Goal: Check status: Check status

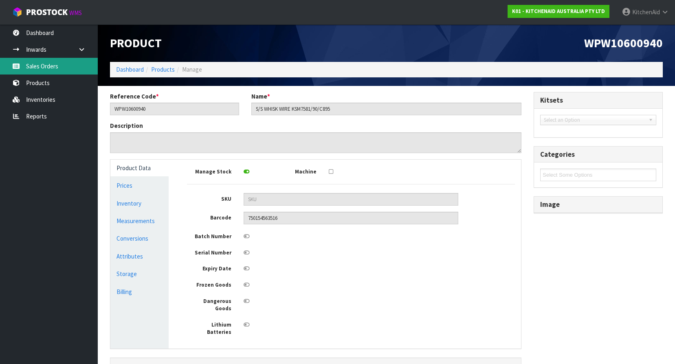
click at [48, 65] on link "Sales Orders" at bounding box center [49, 66] width 98 height 17
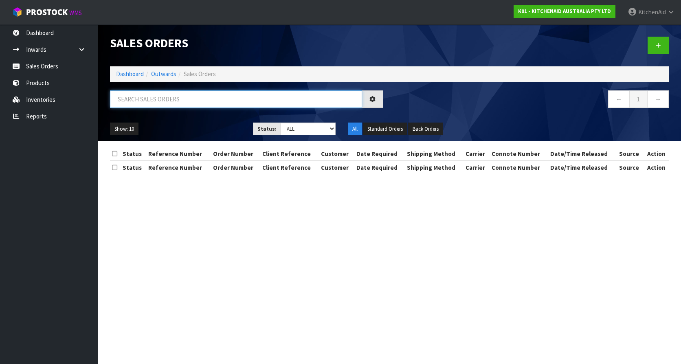
click at [174, 101] on input "text" at bounding box center [236, 99] width 252 height 18
paste input "KAAA-29528"
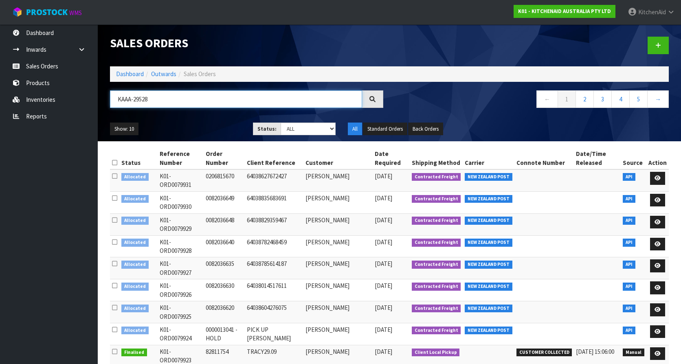
type input "KAAA-29528"
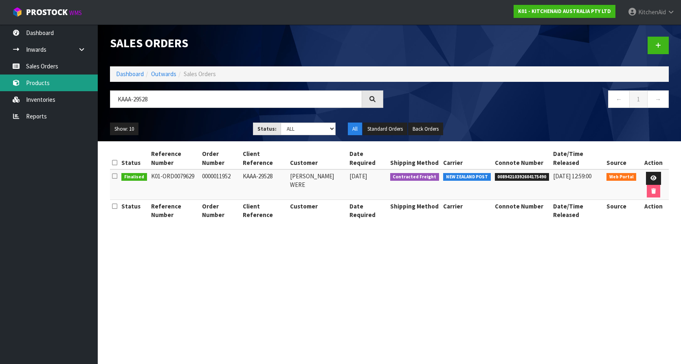
drag, startPoint x: 48, startPoint y: 85, endPoint x: 225, endPoint y: 150, distance: 188.3
click at [48, 85] on link "Products" at bounding box center [49, 83] width 98 height 17
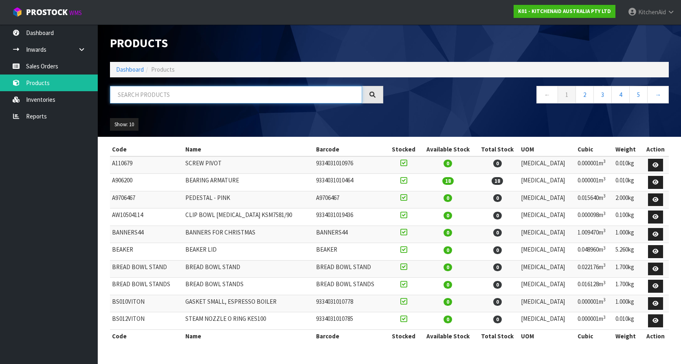
click at [168, 95] on input "text" at bounding box center [236, 95] width 252 height 18
paste input "KAAA-29528"
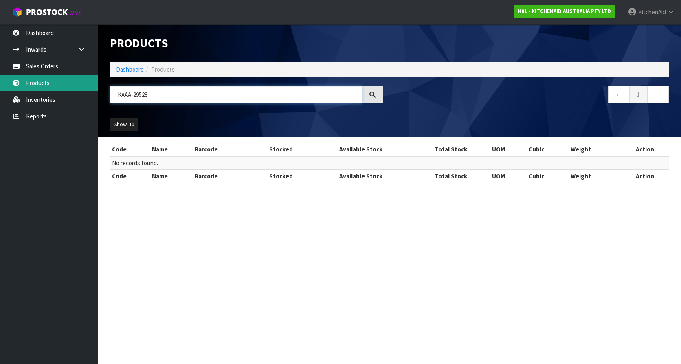
drag, startPoint x: 169, startPoint y: 93, endPoint x: 79, endPoint y: 82, distance: 91.5
click at [79, 82] on body "Toggle navigation ProStock WMS K01 - KITCHENAID AUSTRALIA PTY LTD [GEOGRAPHIC_D…" at bounding box center [340, 182] width 681 height 364
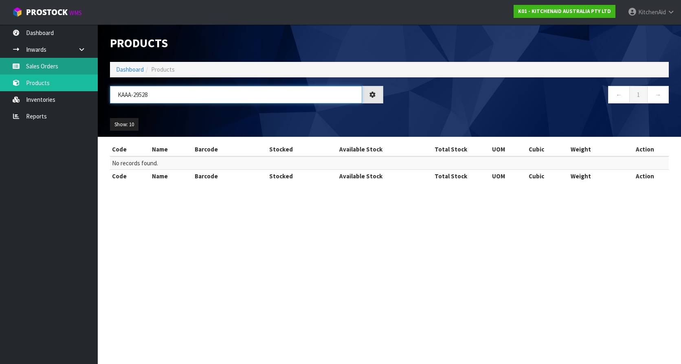
type input "KAAA-29528"
click at [42, 68] on link "Sales Orders" at bounding box center [49, 66] width 98 height 17
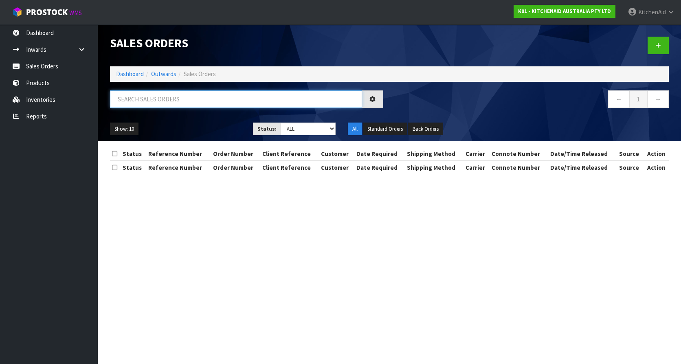
click at [137, 97] on input "text" at bounding box center [236, 99] width 252 height 18
paste input "KAAA-29528"
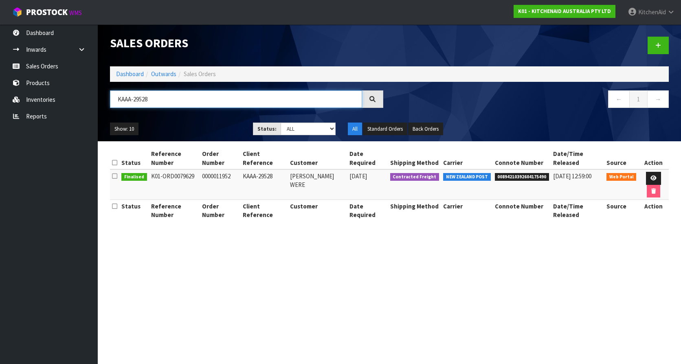
type input "KAAA-29528"
click at [537, 173] on span "00894210392604175490" at bounding box center [522, 177] width 55 height 8
click at [509, 173] on span "00894210392604175490" at bounding box center [522, 177] width 55 height 8
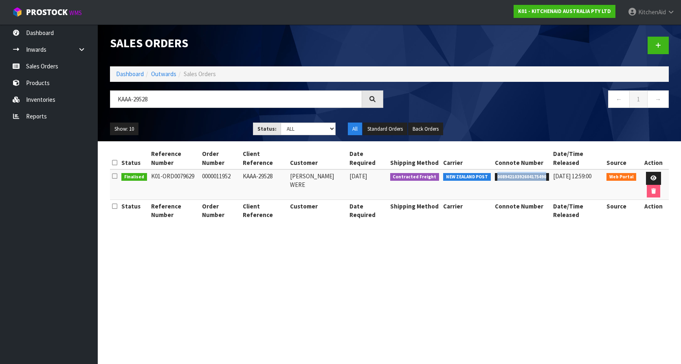
click at [509, 173] on span "00894210392604175490" at bounding box center [522, 177] width 55 height 8
copy span "00894210392604175490"
